Goal: Find specific page/section: Find specific page/section

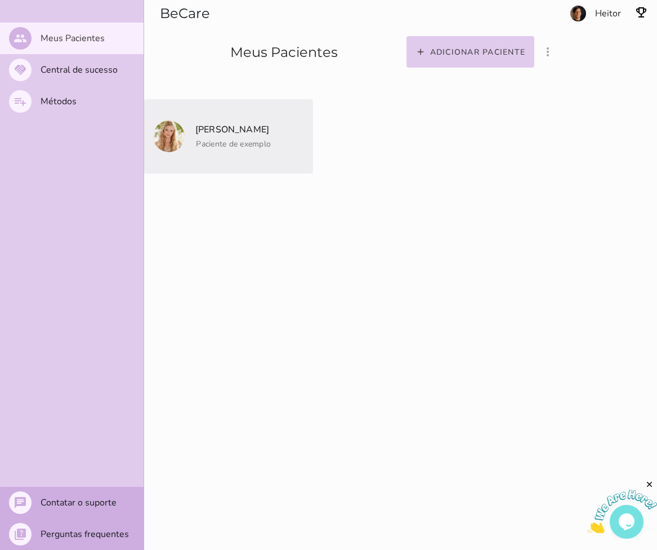
click at [202, 144] on mwc-list-item "Eliodora Gamgee Paciente de exemplo" at bounding box center [228, 136] width 169 height 74
